Goal: Go to known website: Access a specific website the user already knows

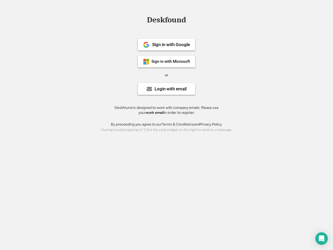
click at [167, 74] on div "or" at bounding box center [166, 75] width 3 height 5
click at [167, 21] on div "Deskfound" at bounding box center [166, 20] width 44 height 8
click at [142, 20] on div "Deskfound" at bounding box center [166, 21] width 333 height 10
click at [167, 21] on div "Deskfound" at bounding box center [166, 20] width 44 height 8
click at [167, 75] on div "or" at bounding box center [166, 75] width 3 height 5
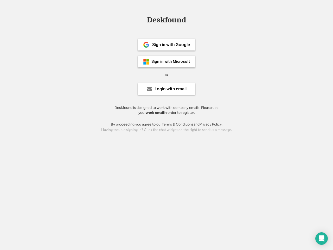
click at [167, 45] on div "Sign in with Google" at bounding box center [171, 44] width 38 height 4
click at [171, 45] on div "Sign in with Google" at bounding box center [171, 44] width 38 height 4
click at [146, 45] on img at bounding box center [146, 45] width 6 height 6
click at [167, 61] on div "Sign in with Microsoft" at bounding box center [170, 62] width 39 height 4
click at [171, 61] on div "Sign in with Microsoft" at bounding box center [170, 62] width 39 height 4
